Goal: Transaction & Acquisition: Purchase product/service

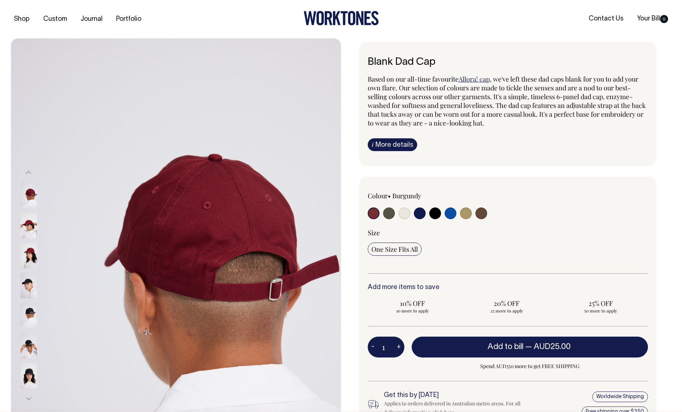
click at [404, 214] on input "radio" at bounding box center [404, 214] width 12 height 12
radio input "true"
select select "Natural"
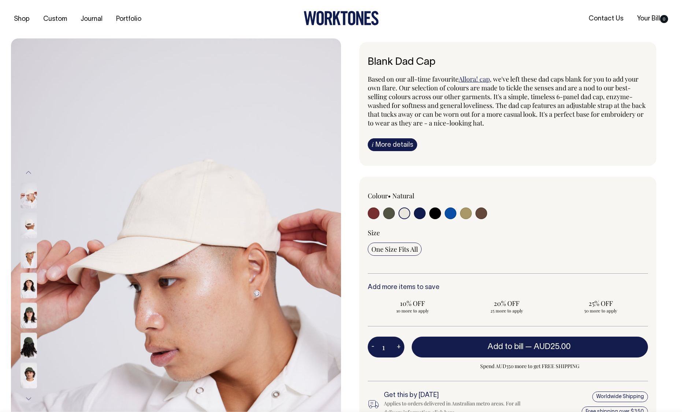
click at [374, 212] on input "radio" at bounding box center [373, 214] width 12 height 12
radio input "true"
select select "Burgundy"
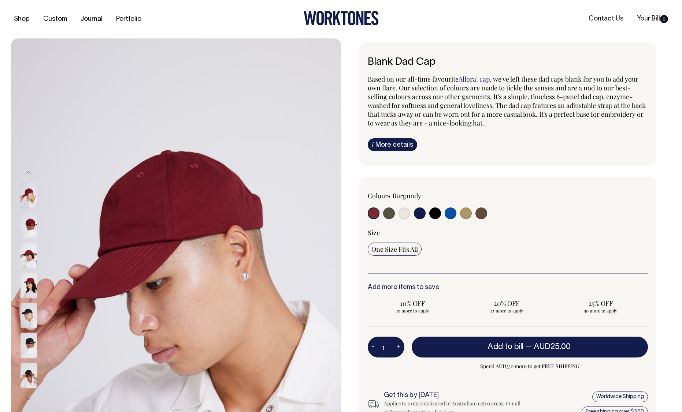
click at [434, 215] on input "radio" at bounding box center [435, 214] width 12 height 12
radio input "true"
select select "Black"
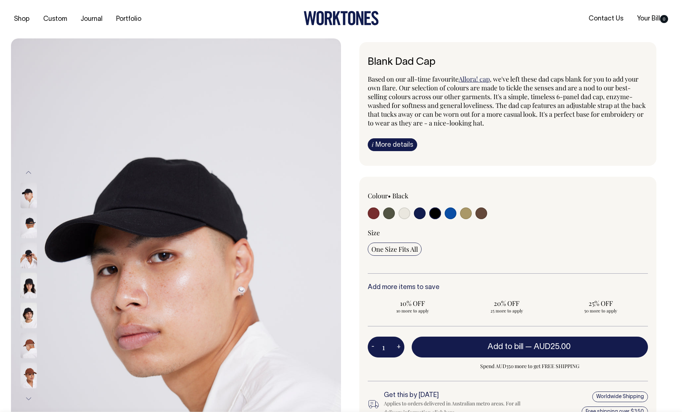
click at [466, 215] on input "radio" at bounding box center [466, 214] width 12 height 12
radio input "true"
select select "Washed Khaki"
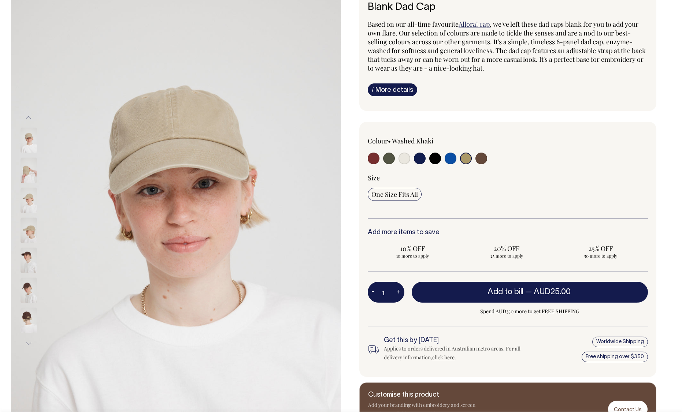
scroll to position [55, 0]
click at [25, 233] on img at bounding box center [28, 231] width 16 height 26
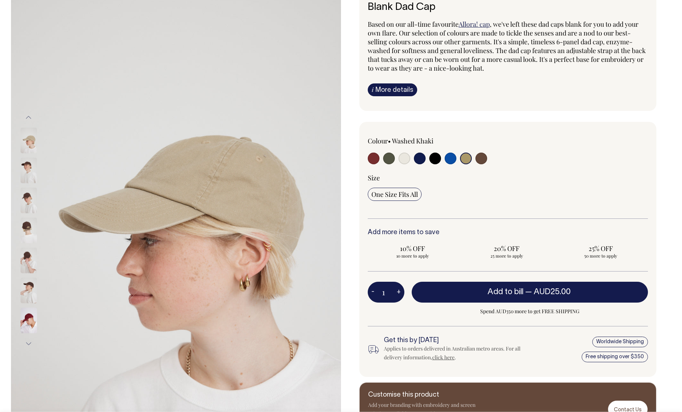
click at [27, 201] on img at bounding box center [28, 201] width 16 height 26
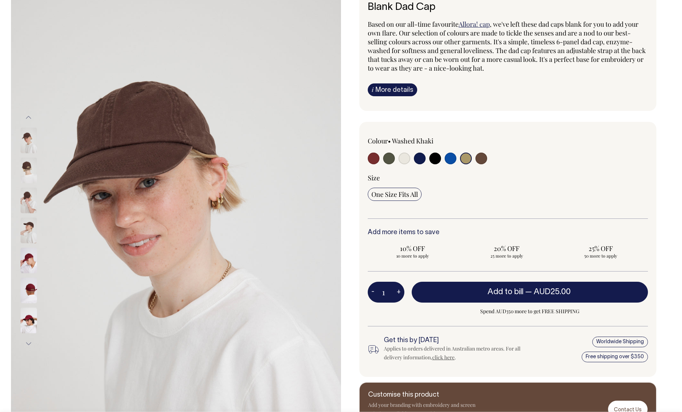
click at [31, 258] on img at bounding box center [28, 261] width 16 height 26
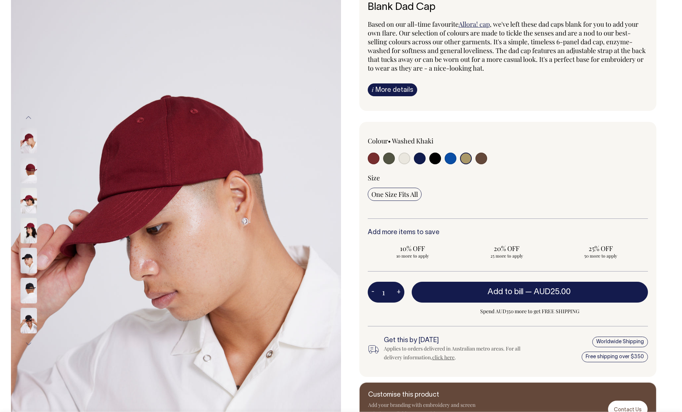
click at [29, 344] on button "Next" at bounding box center [28, 344] width 11 height 16
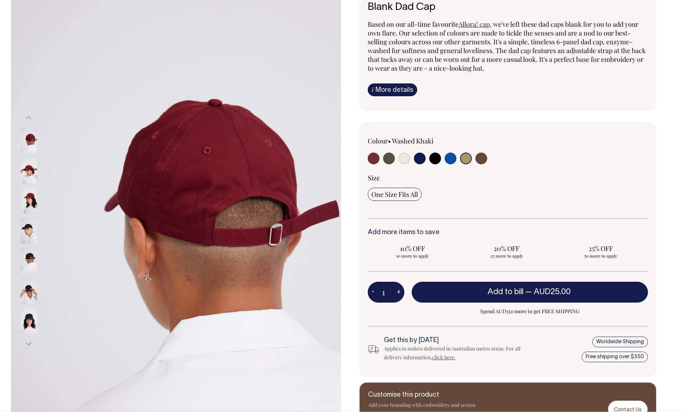
click at [26, 120] on button "Previous" at bounding box center [28, 117] width 11 height 16
